Goal: Task Accomplishment & Management: Use online tool/utility

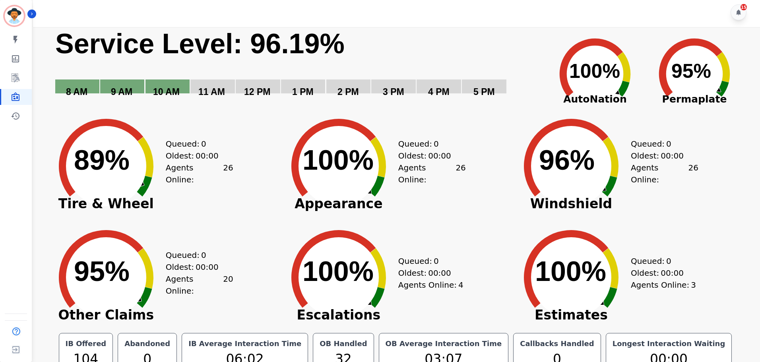
scroll to position [18, 0]
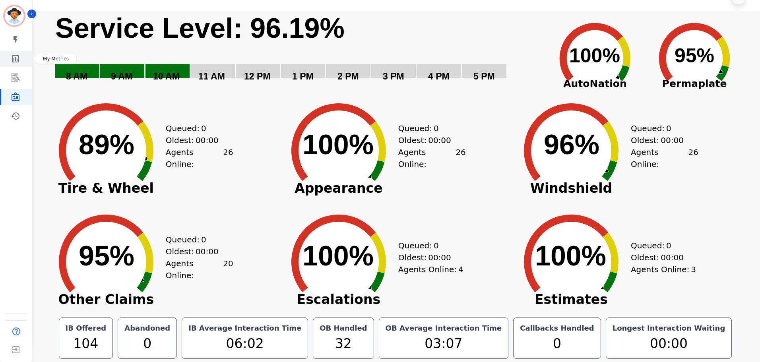
click at [15, 58] on icon "Sidebar" at bounding box center [15, 58] width 7 height 7
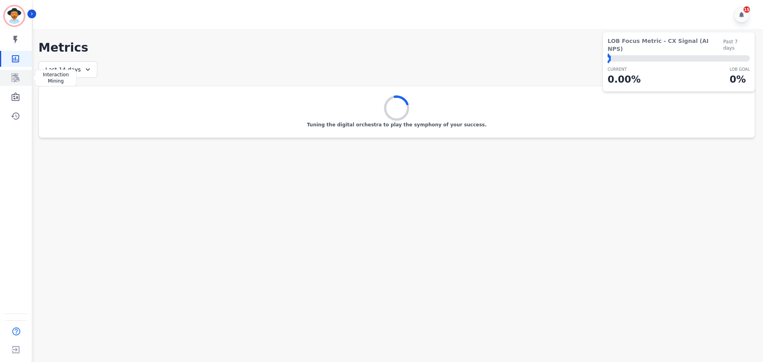
click at [14, 76] on icon "Sidebar" at bounding box center [16, 78] width 10 height 10
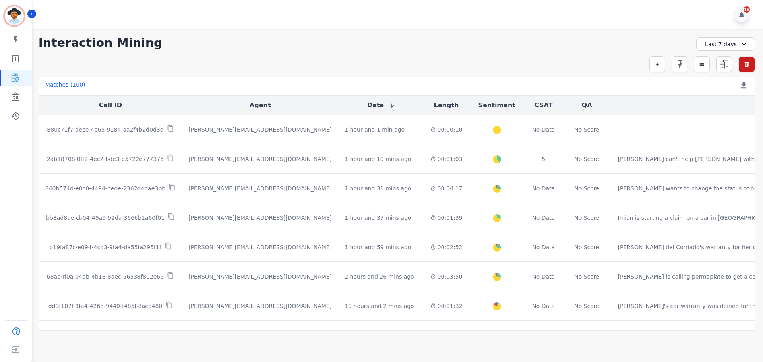
click at [716, 44] on div "Last 7 days" at bounding box center [725, 44] width 59 height 14
click at [724, 71] on li "[DATE]" at bounding box center [731, 72] width 40 height 8
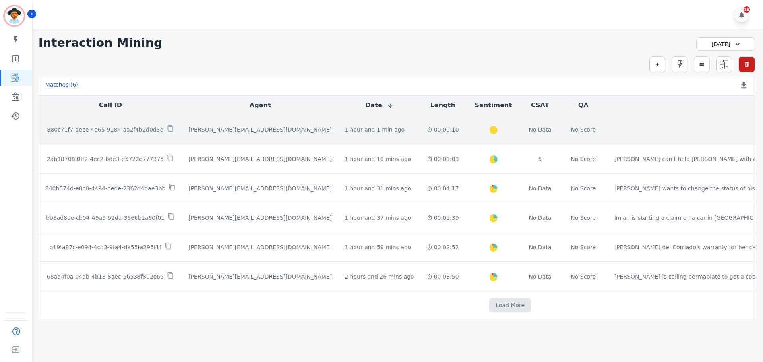
click at [145, 130] on p "880c71f7-dece-4e65-9184-aa2f4b2d0d3d" at bounding box center [105, 130] width 116 height 8
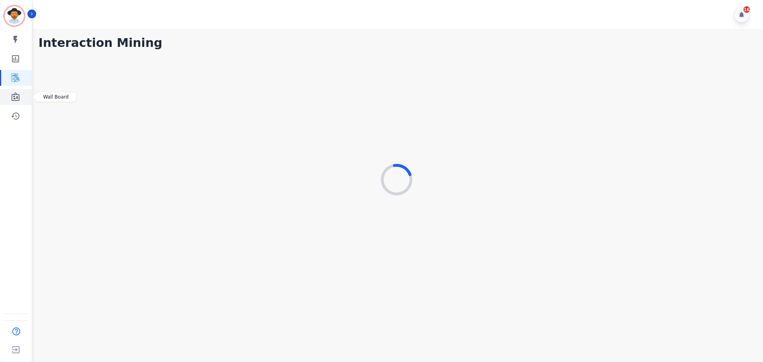
click at [15, 99] on icon "Sidebar" at bounding box center [16, 96] width 8 height 9
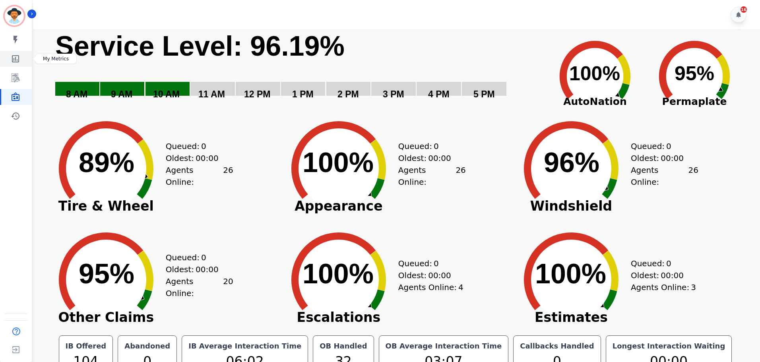
click at [19, 55] on icon "Sidebar" at bounding box center [16, 59] width 10 height 10
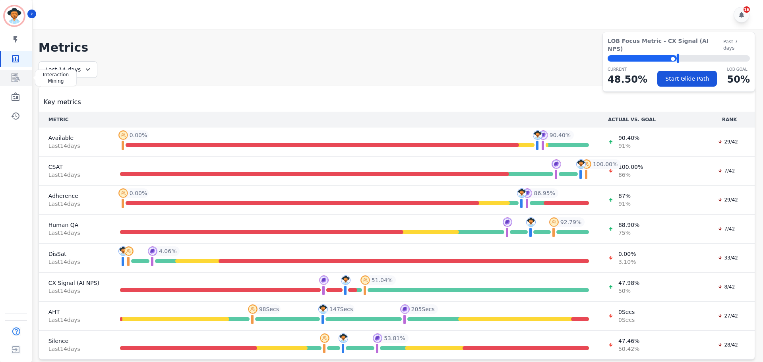
click at [16, 75] on icon "Sidebar" at bounding box center [16, 78] width 10 height 10
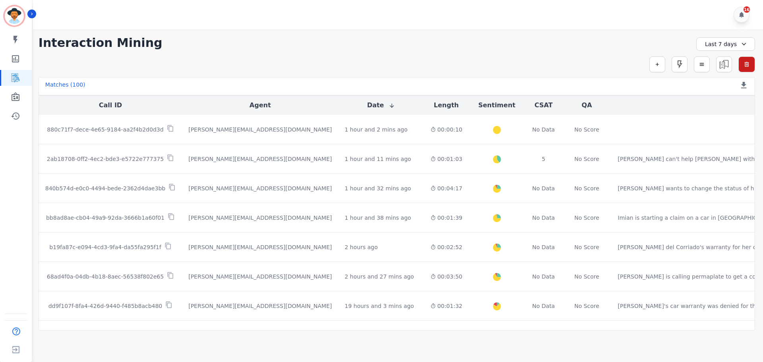
click at [389, 108] on icon at bounding box center [392, 106] width 6 height 6
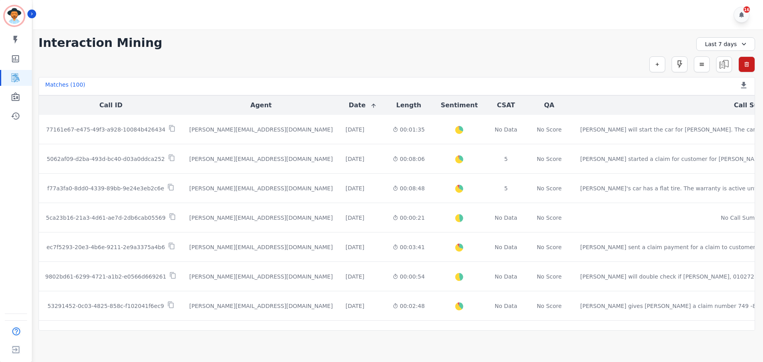
click at [370, 107] on icon at bounding box center [373, 106] width 6 height 6
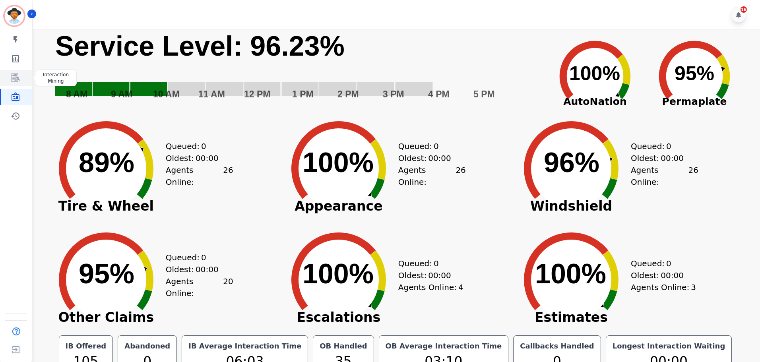
click at [20, 76] on icon "Sidebar" at bounding box center [16, 78] width 10 height 10
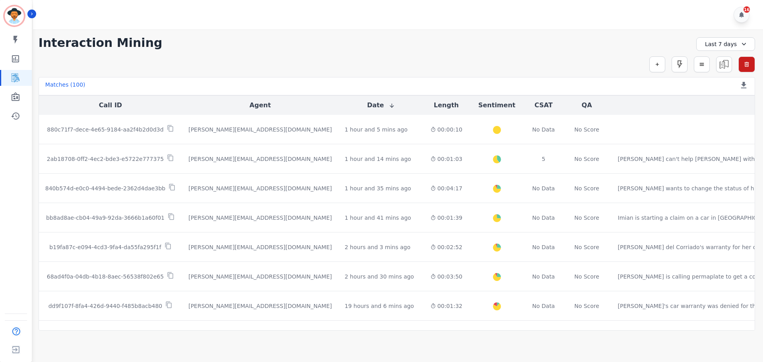
click at [737, 49] on div "Last 7 days" at bounding box center [725, 44] width 59 height 14
click at [727, 74] on li "[DATE]" at bounding box center [731, 72] width 40 height 8
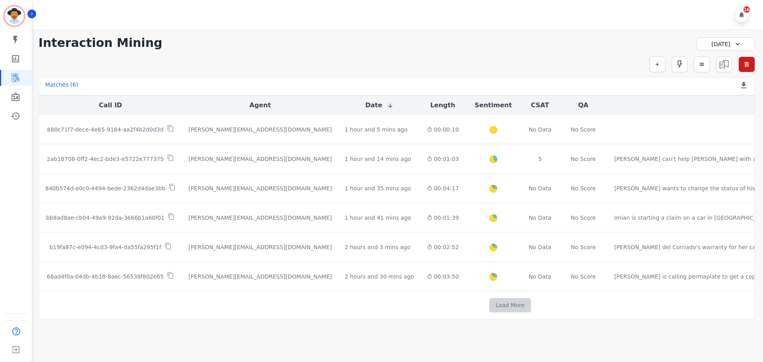
click at [489, 308] on button "Load More" at bounding box center [510, 305] width 42 height 14
